Goal: Transaction & Acquisition: Purchase product/service

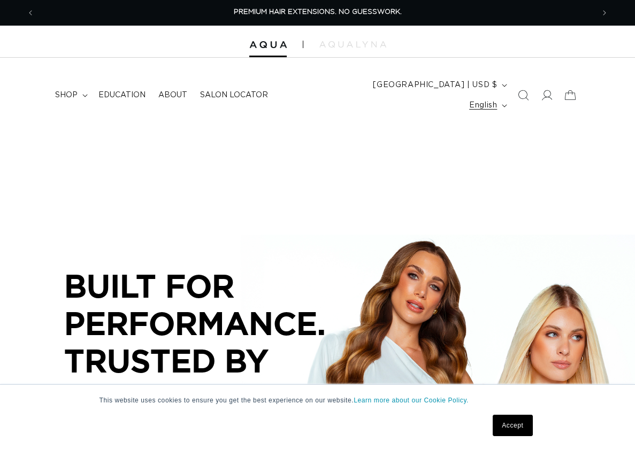
scroll to position [0, 559]
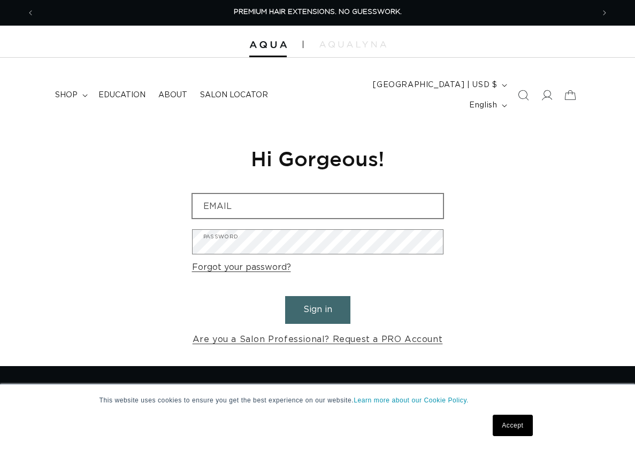
click at [327, 194] on input "Email" at bounding box center [318, 206] width 250 height 24
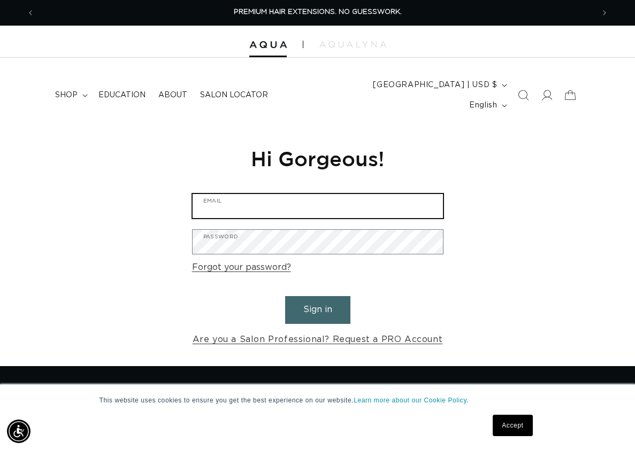
type input "lindsay@vampthesalon.com"
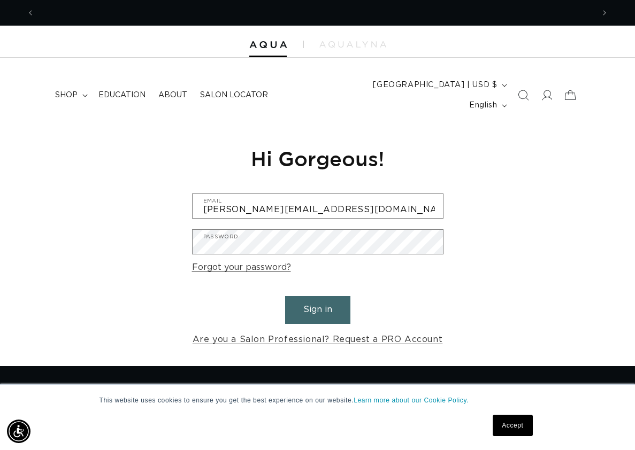
click at [310, 296] on button "Sign in" at bounding box center [317, 309] width 65 height 27
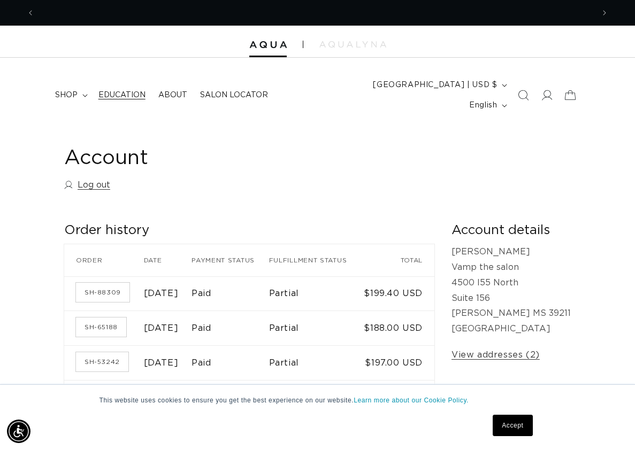
scroll to position [0, 559]
click at [69, 90] on span "shop" at bounding box center [66, 95] width 22 height 10
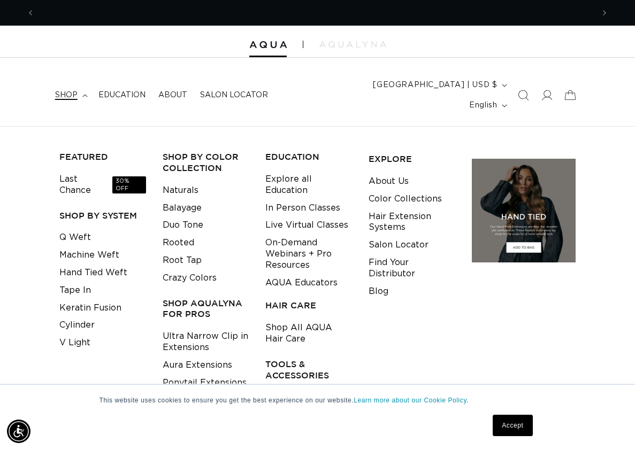
scroll to position [0, 1118]
click at [187, 182] on link "Naturals" at bounding box center [181, 191] width 36 height 18
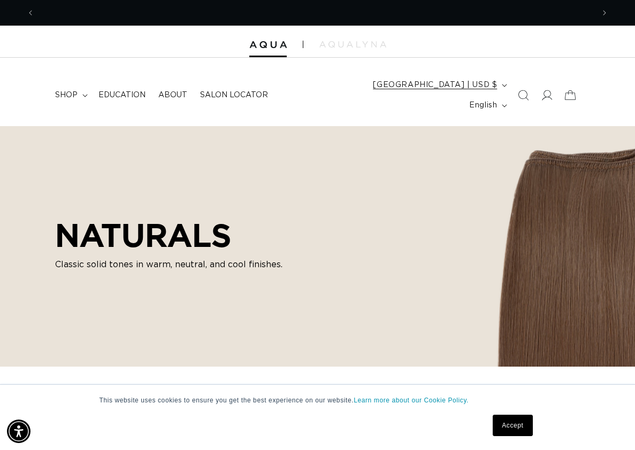
scroll to position [0, 559]
click at [75, 90] on span "shop" at bounding box center [66, 95] width 22 height 10
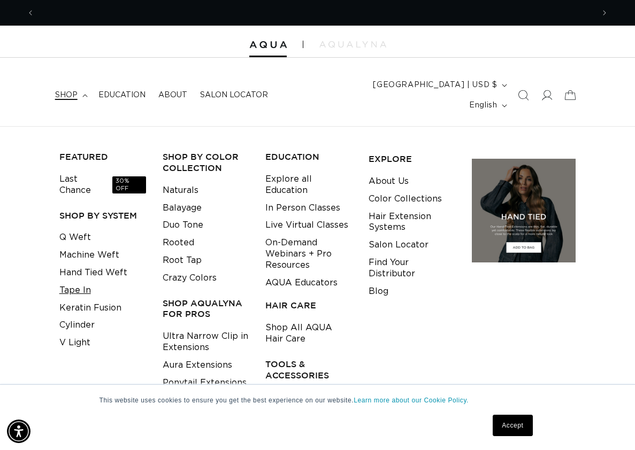
click at [75, 282] on link "Tape In" at bounding box center [75, 291] width 32 height 18
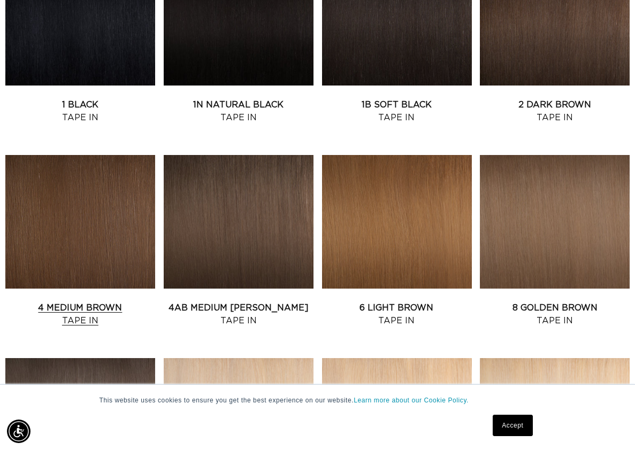
scroll to position [0, 1118]
click at [79, 302] on link "4 Medium Brown Tape In" at bounding box center [80, 315] width 150 height 26
